Goal: Information Seeking & Learning: Learn about a topic

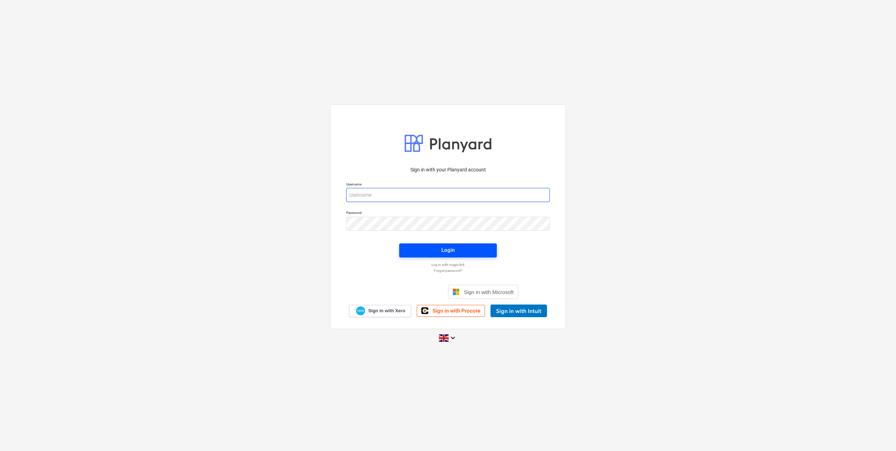
type input "[PERSON_NAME][EMAIL_ADDRESS][DOMAIN_NAME]"
click at [461, 252] on span "Login" at bounding box center [447, 249] width 81 height 9
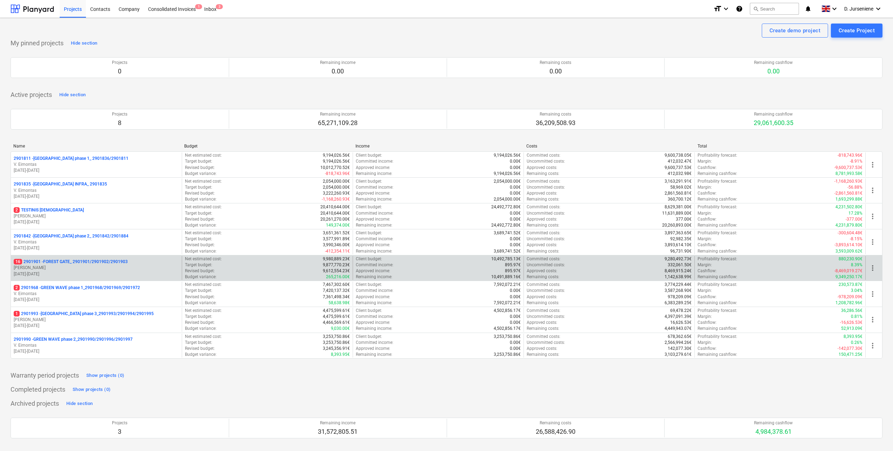
click at [74, 266] on p "[PERSON_NAME]" at bounding box center [96, 268] width 165 height 6
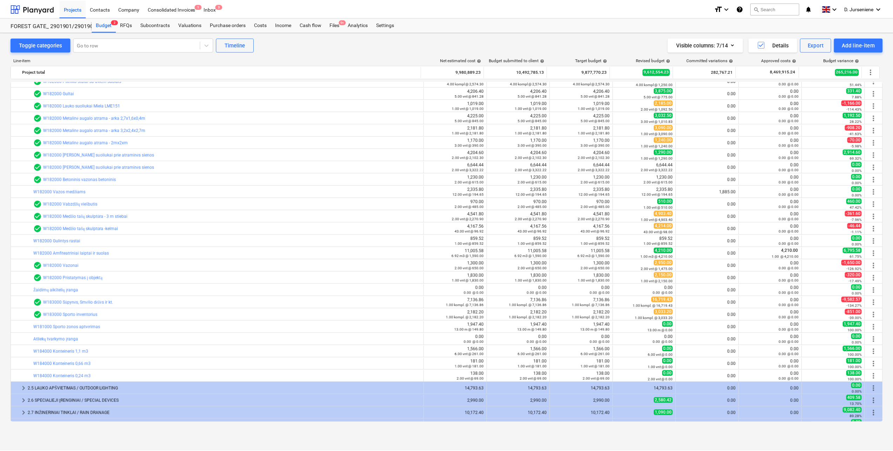
scroll to position [70, 0]
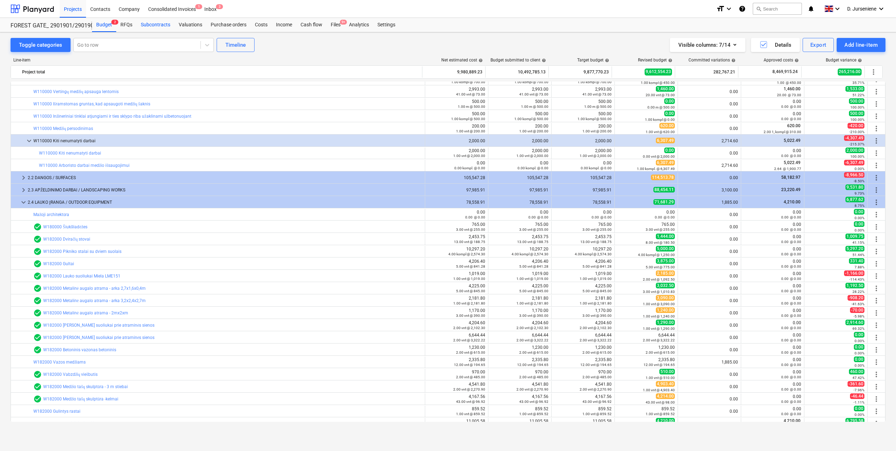
click at [154, 25] on div "Subcontracts" at bounding box center [156, 25] width 38 height 14
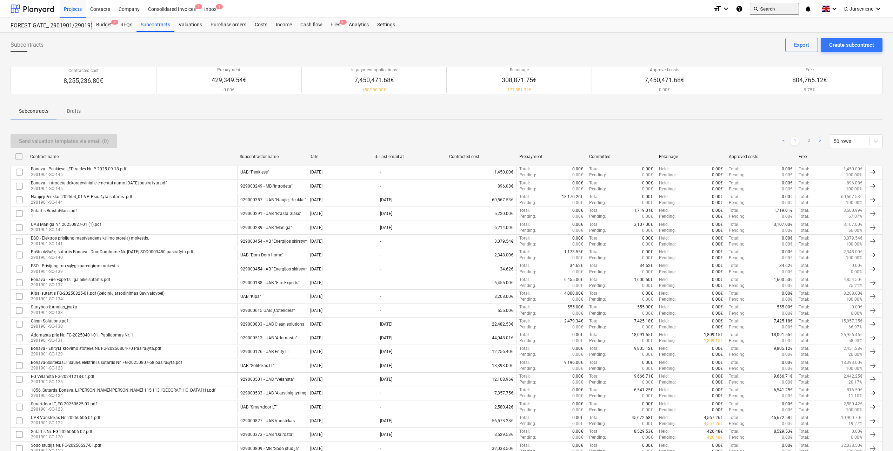
click at [765, 10] on button "search Search" at bounding box center [774, 9] width 49 height 12
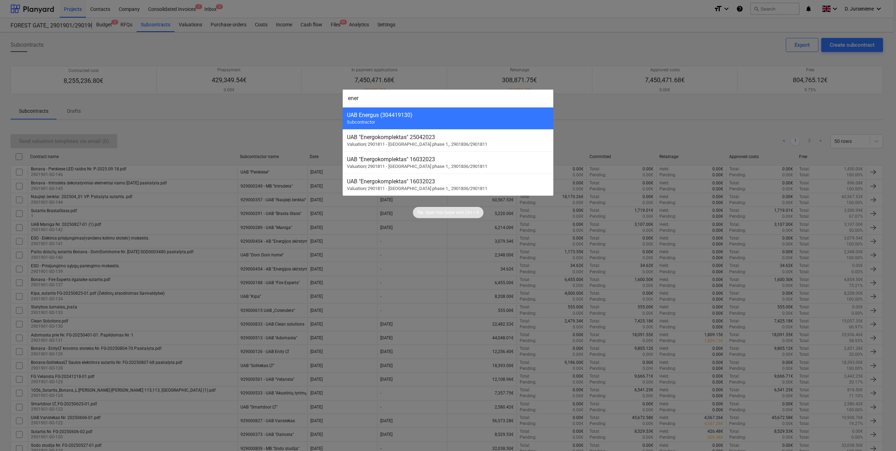
type input "ener"
click at [286, 126] on div at bounding box center [448, 225] width 896 height 451
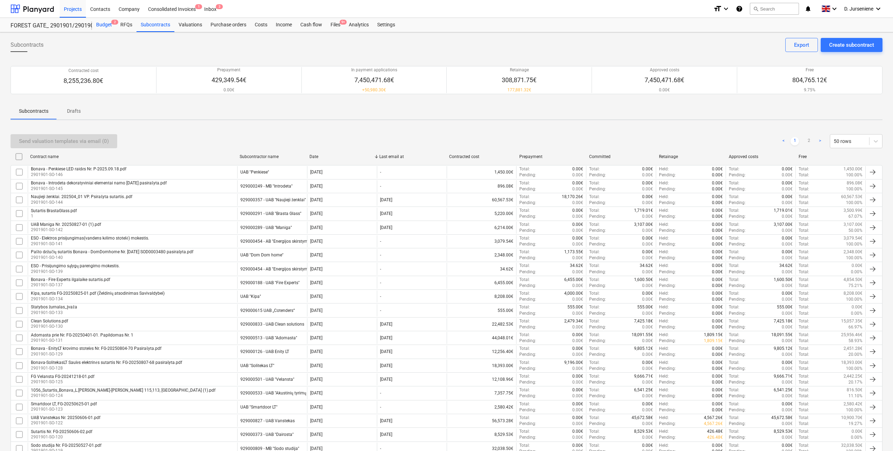
click at [105, 23] on div "Budget 2" at bounding box center [104, 25] width 24 height 14
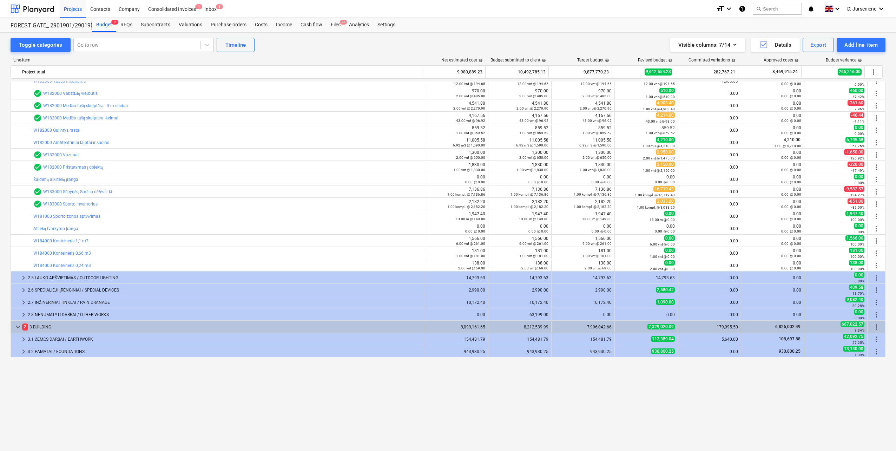
scroll to position [35, 0]
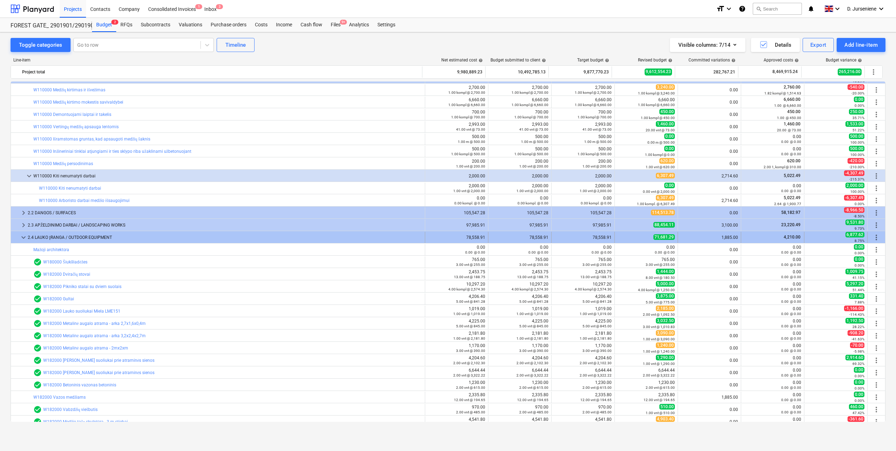
click at [22, 237] on span "keyboard_arrow_down" at bounding box center [23, 237] width 8 height 8
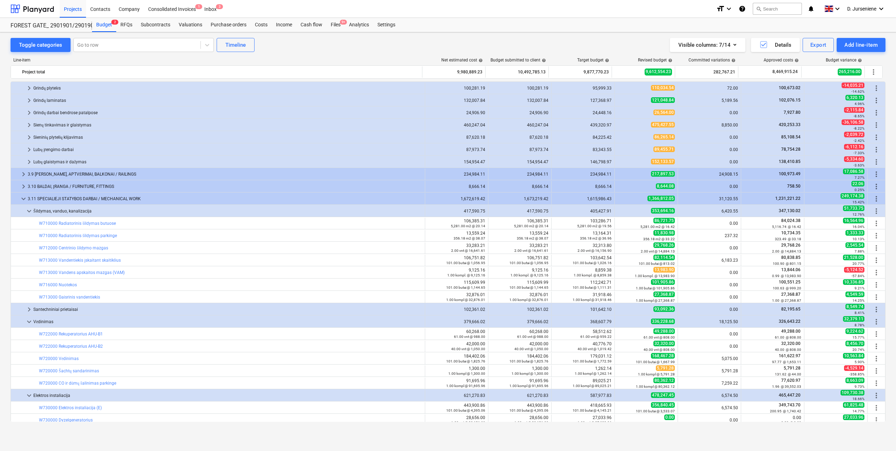
scroll to position [526, 0]
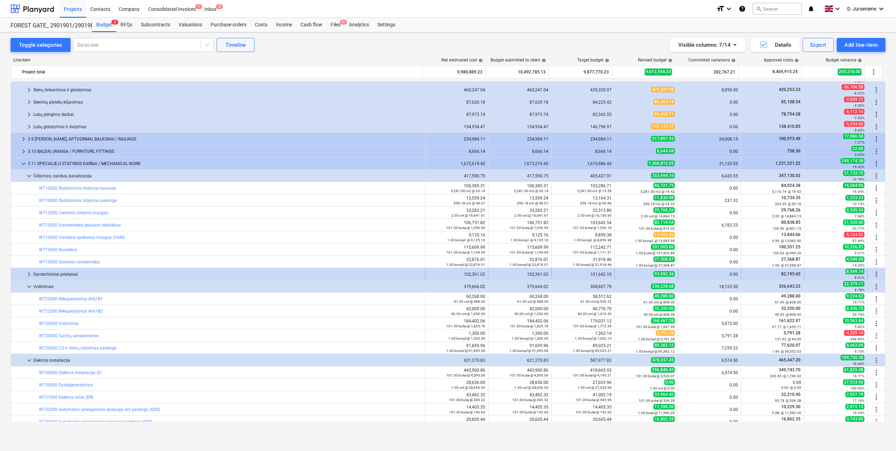
click at [61, 272] on div "Santechniniai prietaisai" at bounding box center [227, 273] width 389 height 11
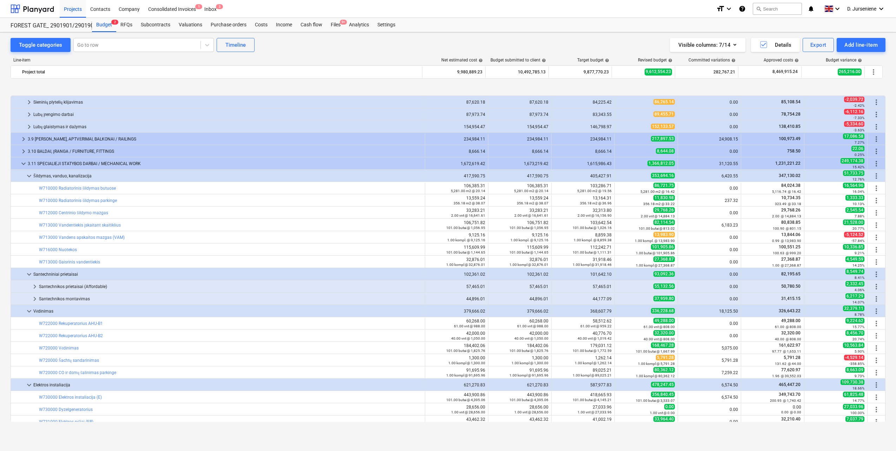
scroll to position [562, 0]
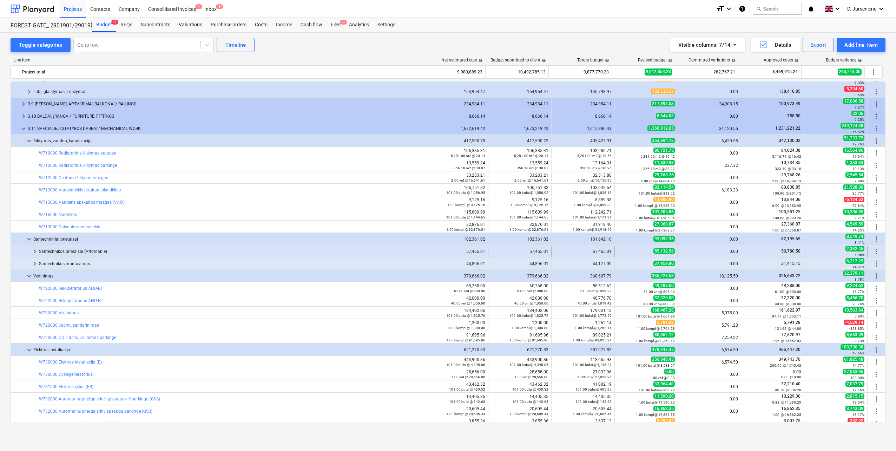
click at [35, 256] on div "keyboard_arrow_right" at bounding box center [35, 251] width 8 height 11
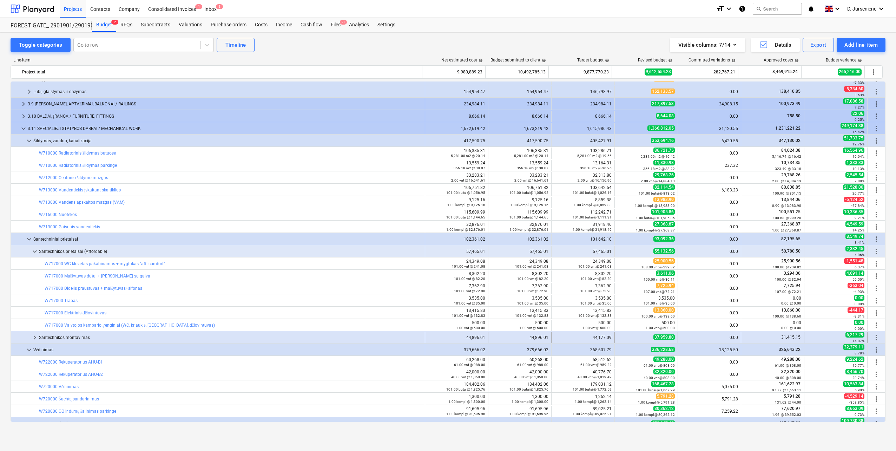
click at [32, 338] on span "keyboard_arrow_right" at bounding box center [35, 337] width 8 height 8
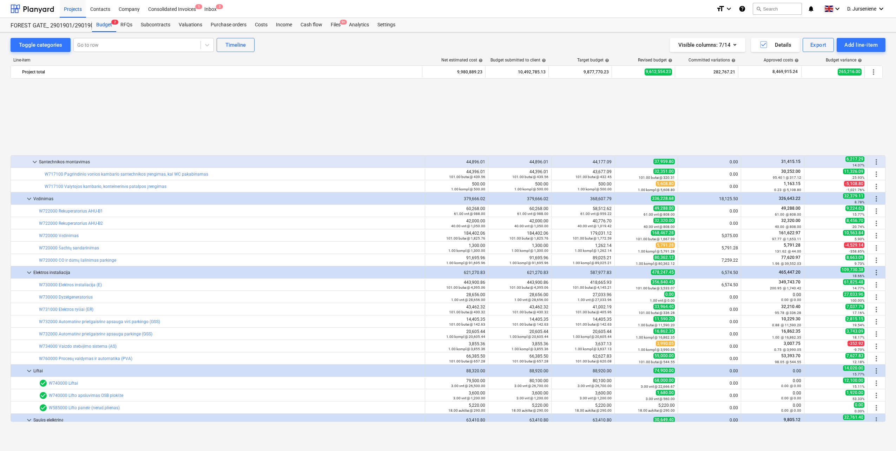
scroll to position [827, 0]
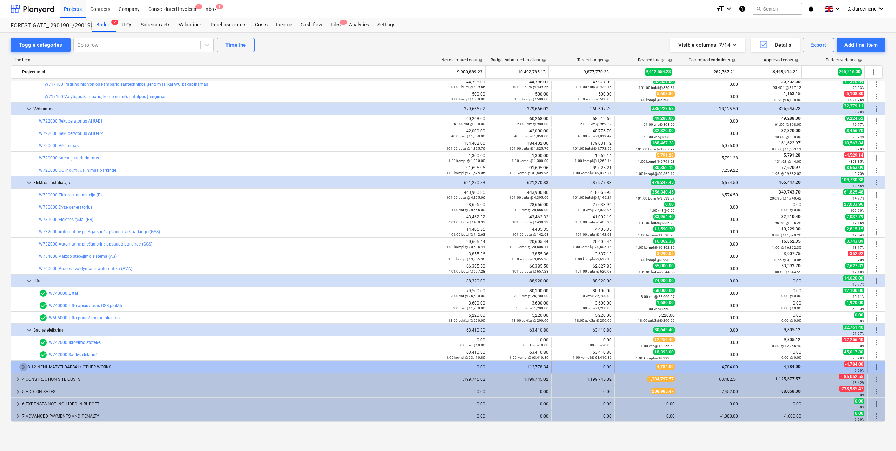
click at [19, 367] on span "keyboard_arrow_right" at bounding box center [23, 367] width 8 height 8
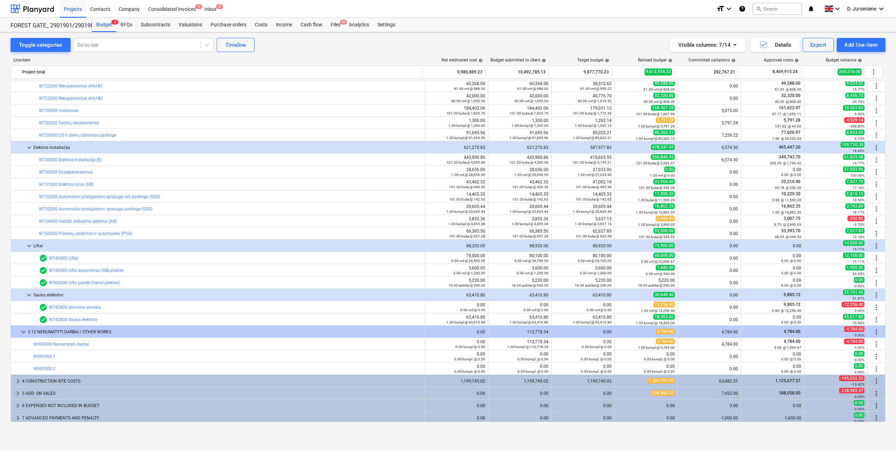
scroll to position [864, 0]
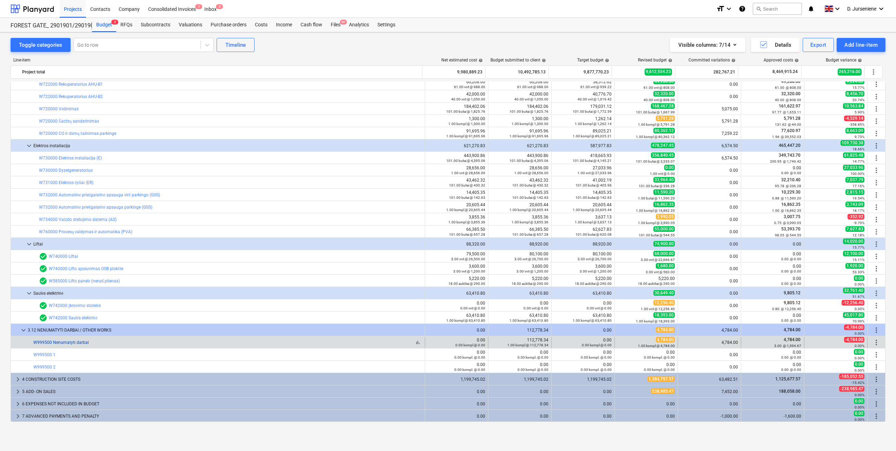
click at [79, 340] on link "W999500 Nenumatyti darbai" at bounding box center [60, 342] width 55 height 5
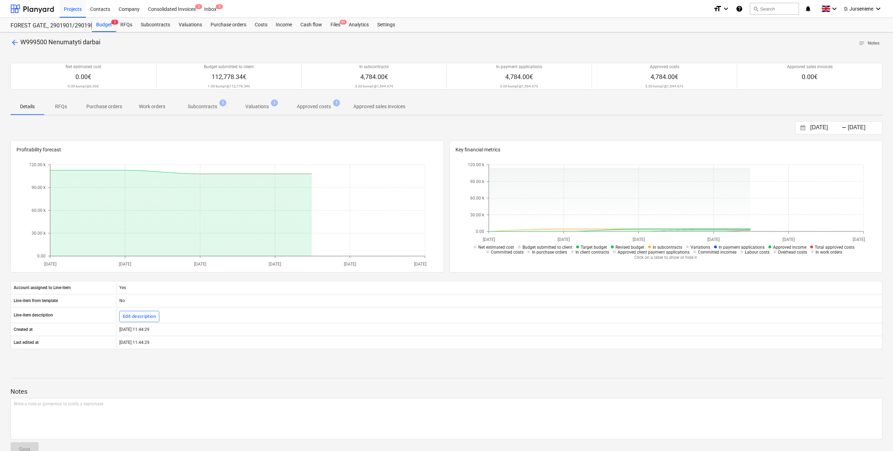
click at [310, 107] on p "Approved costs" at bounding box center [314, 106] width 34 height 7
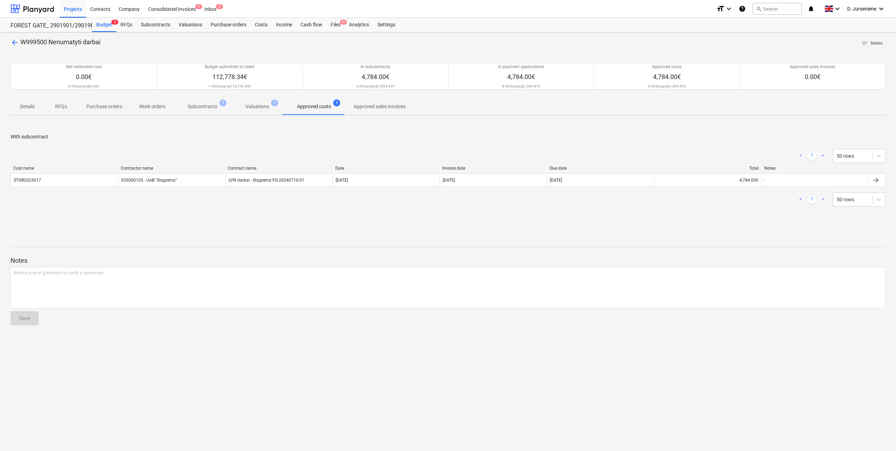
click at [504, 109] on div "Details RFQs Purchase orders Work orders Subcontracts 1 Valuations 1 Approved c…" at bounding box center [448, 106] width 875 height 17
click at [71, 8] on div "Projects" at bounding box center [73, 9] width 26 height 18
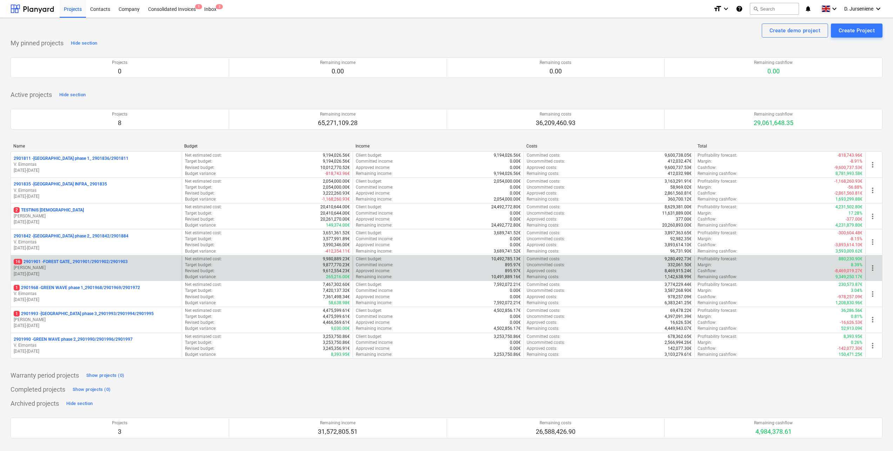
click at [80, 264] on p "16 2901901 - FOREST GATE_ 2901901/2901902/2901903" at bounding box center [71, 262] width 114 height 6
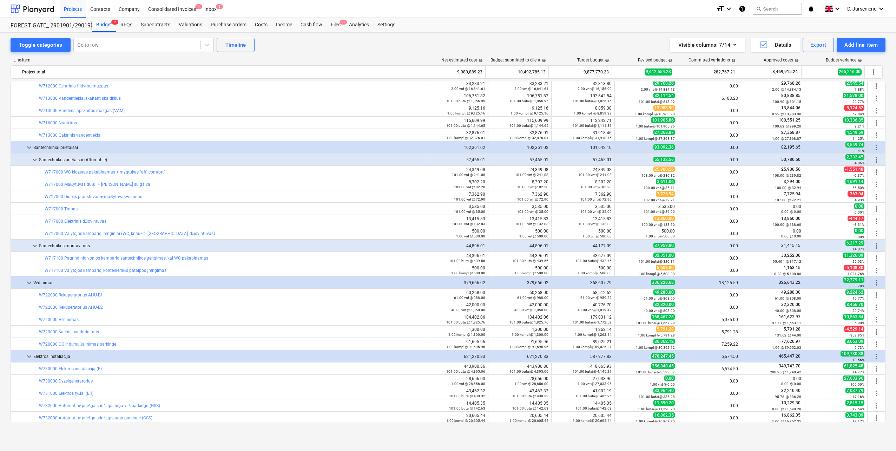
scroll to position [618, 0]
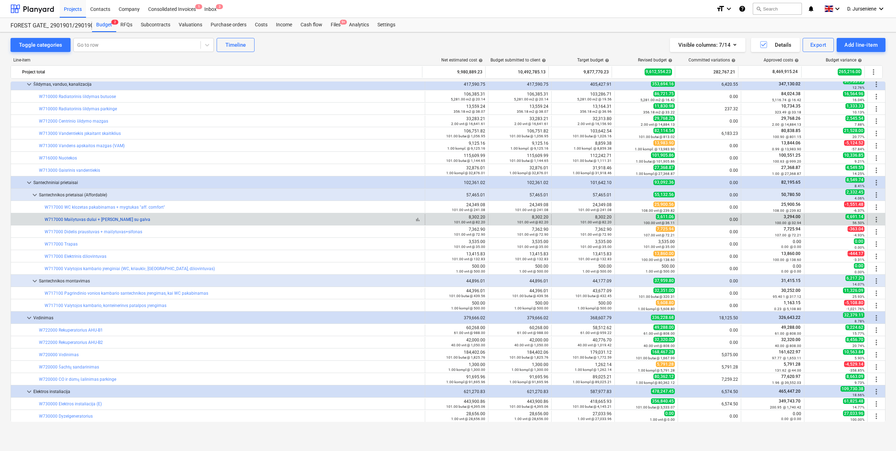
click at [79, 219] on link "W717000 Maišytuvas dušui + [PERSON_NAME] su galva" at bounding box center [98, 219] width 106 height 5
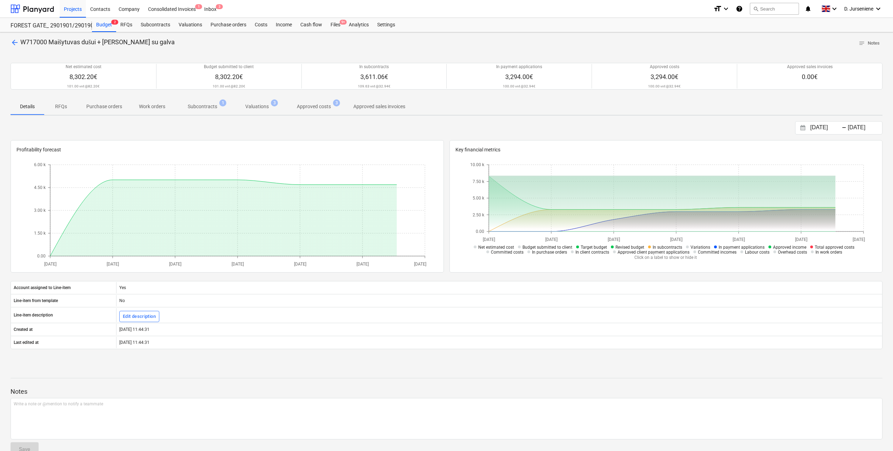
click at [306, 105] on p "Approved costs" at bounding box center [314, 106] width 34 height 7
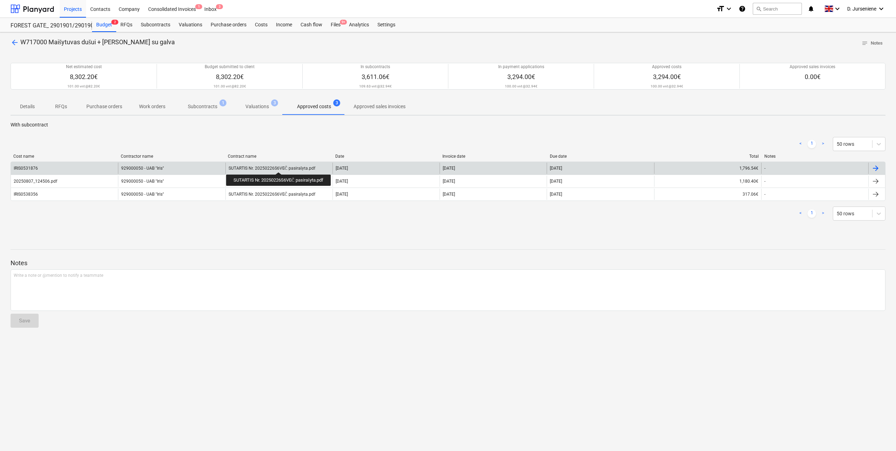
click at [280, 166] on div "SUTARTIS Nr. 20250226S6VEČ pasirašyta.pdf" at bounding box center [271, 168] width 87 height 5
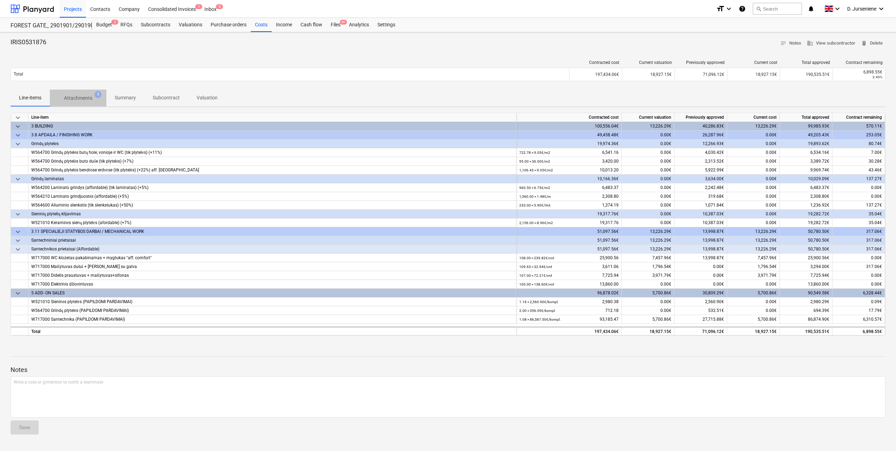
click at [91, 100] on p "Attachments" at bounding box center [78, 97] width 28 height 7
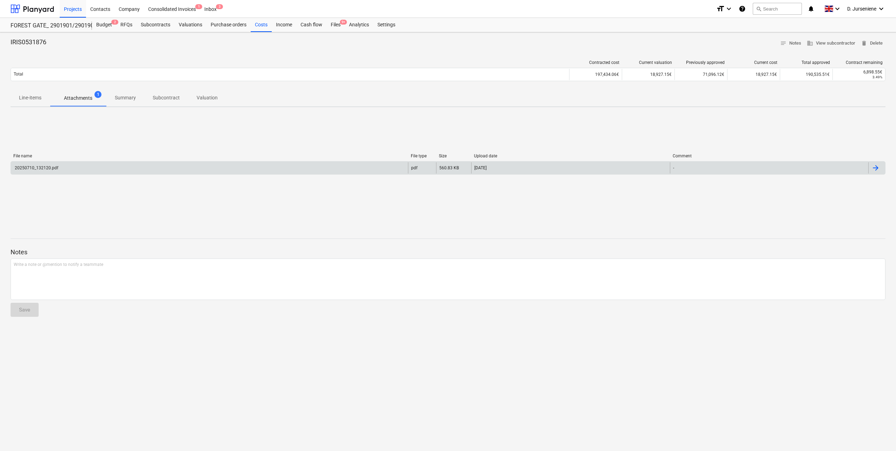
click at [877, 167] on div at bounding box center [875, 168] width 8 height 8
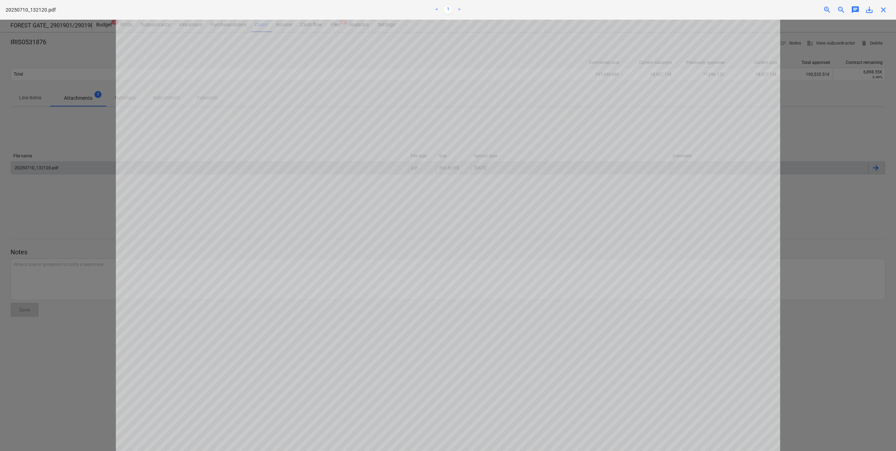
scroll to position [40, 0]
